Goal: Task Accomplishment & Management: Manage account settings

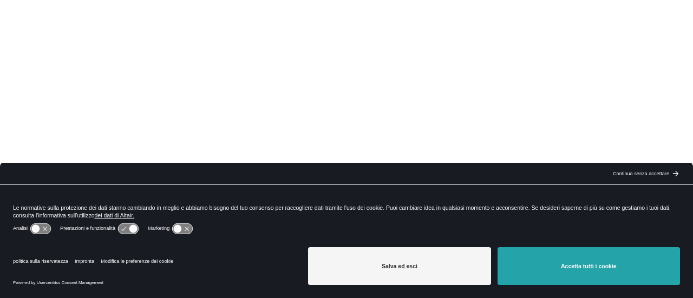
click at [560, 264] on button "[PERSON_NAME] tutti i cookie" at bounding box center [589, 267] width 183 height 38
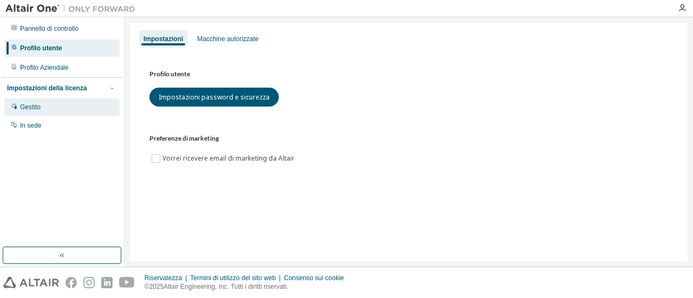
click at [64, 102] on div "Gestito" at bounding box center [61, 107] width 115 height 17
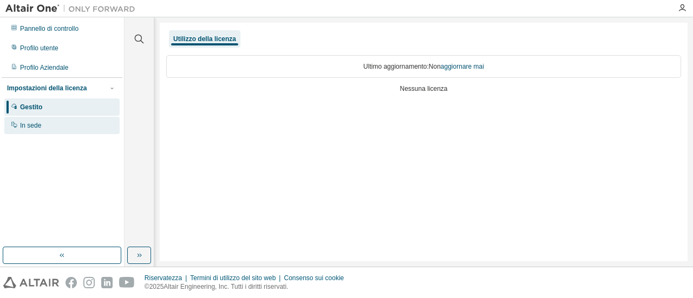
click at [54, 126] on div "In sede" at bounding box center [61, 125] width 115 height 17
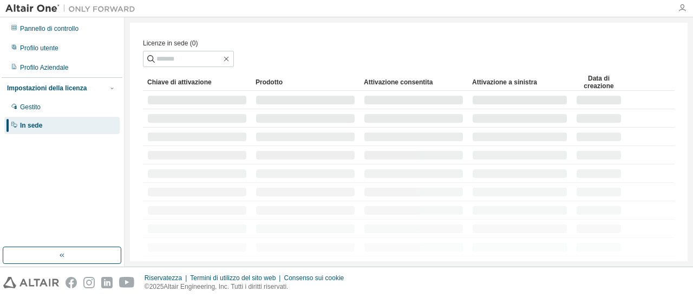
click at [686, 10] on div at bounding box center [683, 8] width 22 height 9
click at [685, 10] on icon "button" at bounding box center [682, 8] width 9 height 9
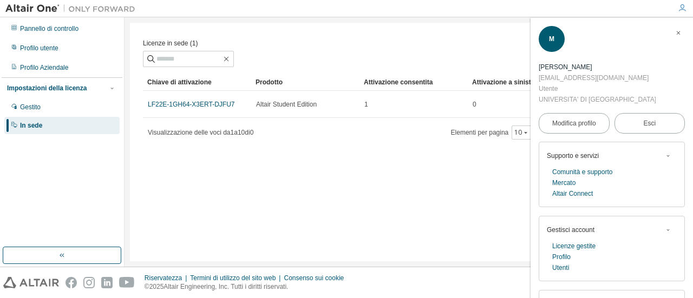
click at [373, 202] on div "Licenze in sede (1) Chiaro Carico Salva Salva con nome Campo Operatore Valore S…" at bounding box center [409, 142] width 558 height 239
click at [675, 35] on icon "button" at bounding box center [678, 33] width 7 height 7
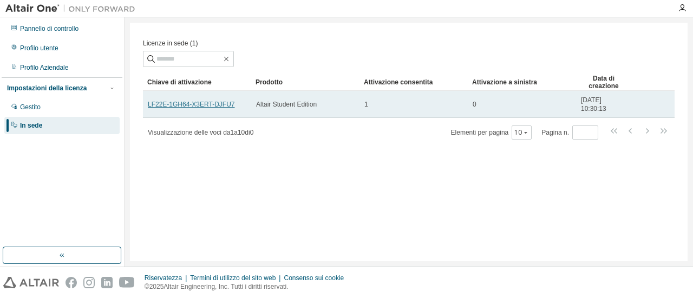
click at [210, 108] on font "LF22E-1GH64-X3ERT-DJFU7" at bounding box center [191, 105] width 87 height 8
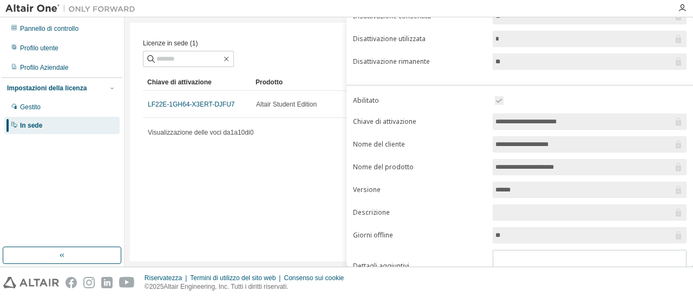
scroll to position [196, 0]
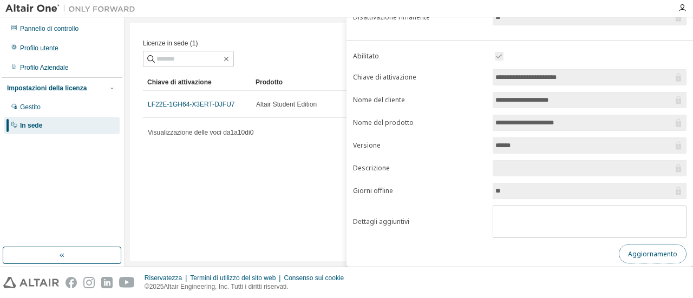
click at [646, 245] on button "Aggiornamento" at bounding box center [653, 254] width 68 height 19
